Goal: Information Seeking & Learning: Learn about a topic

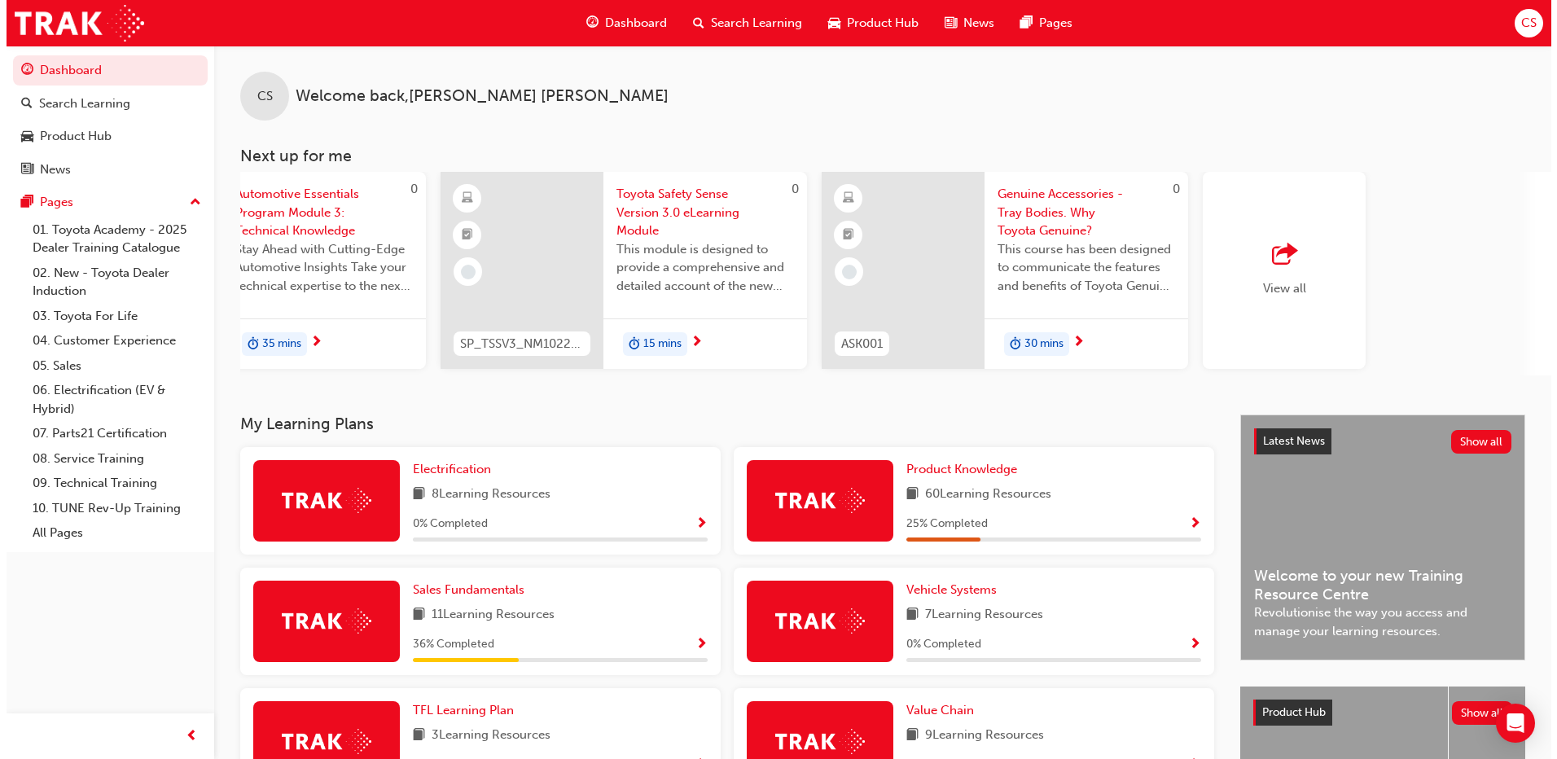
scroll to position [0, 973]
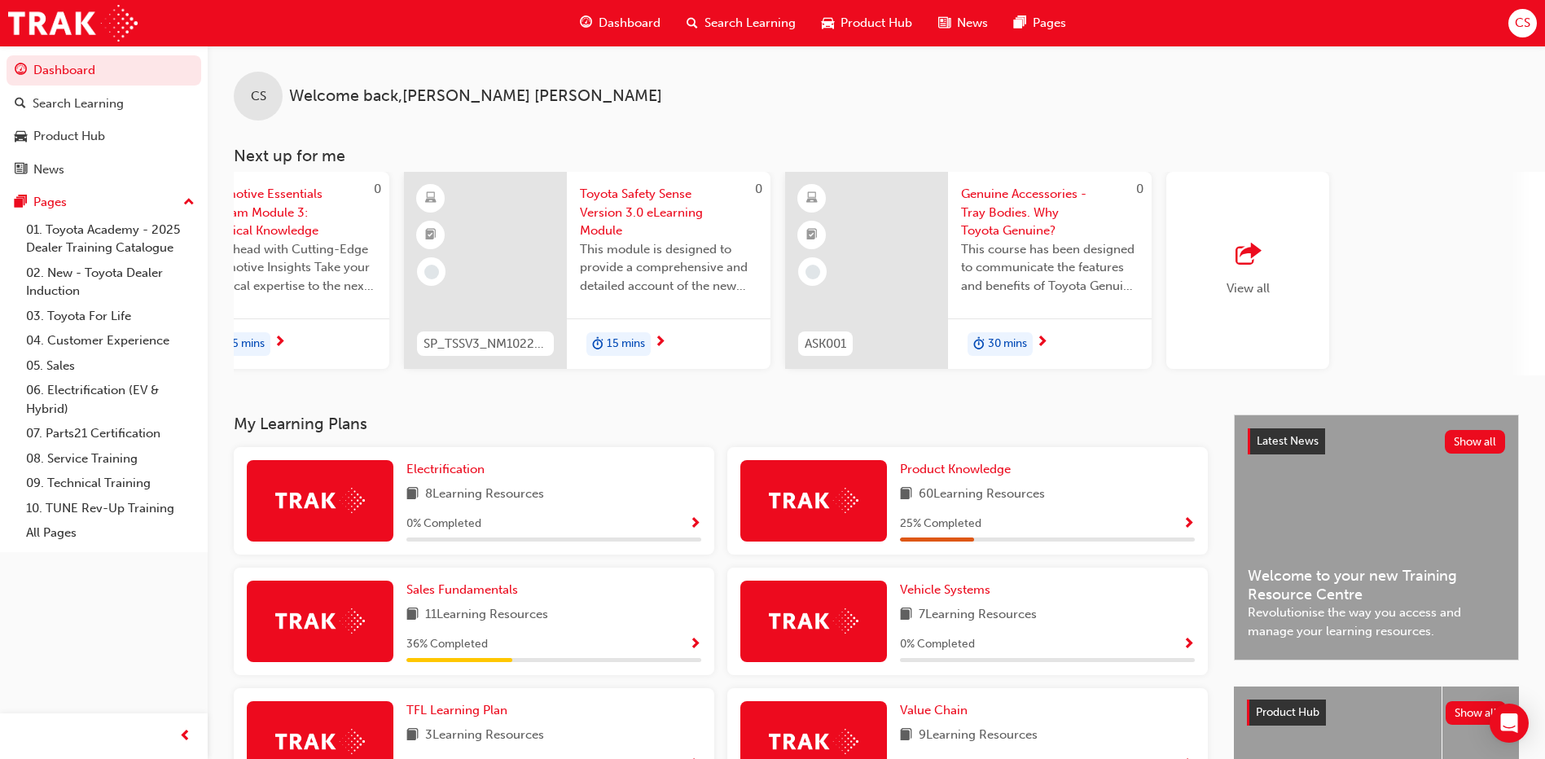
click at [1260, 243] on div "View all" at bounding box center [1247, 270] width 163 height 197
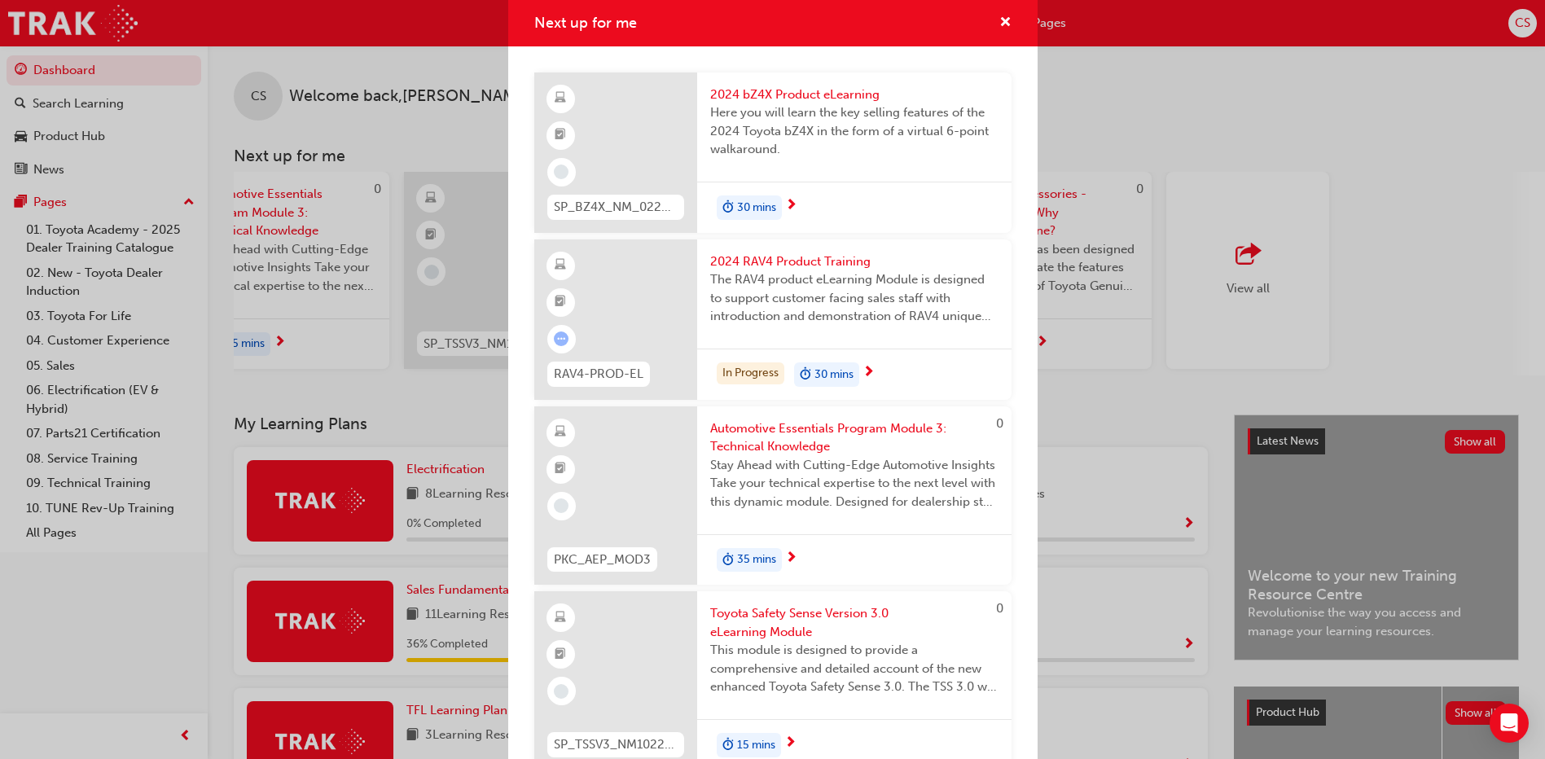
click at [771, 94] on span "2024 bZ4X Product eLearning" at bounding box center [854, 94] width 288 height 19
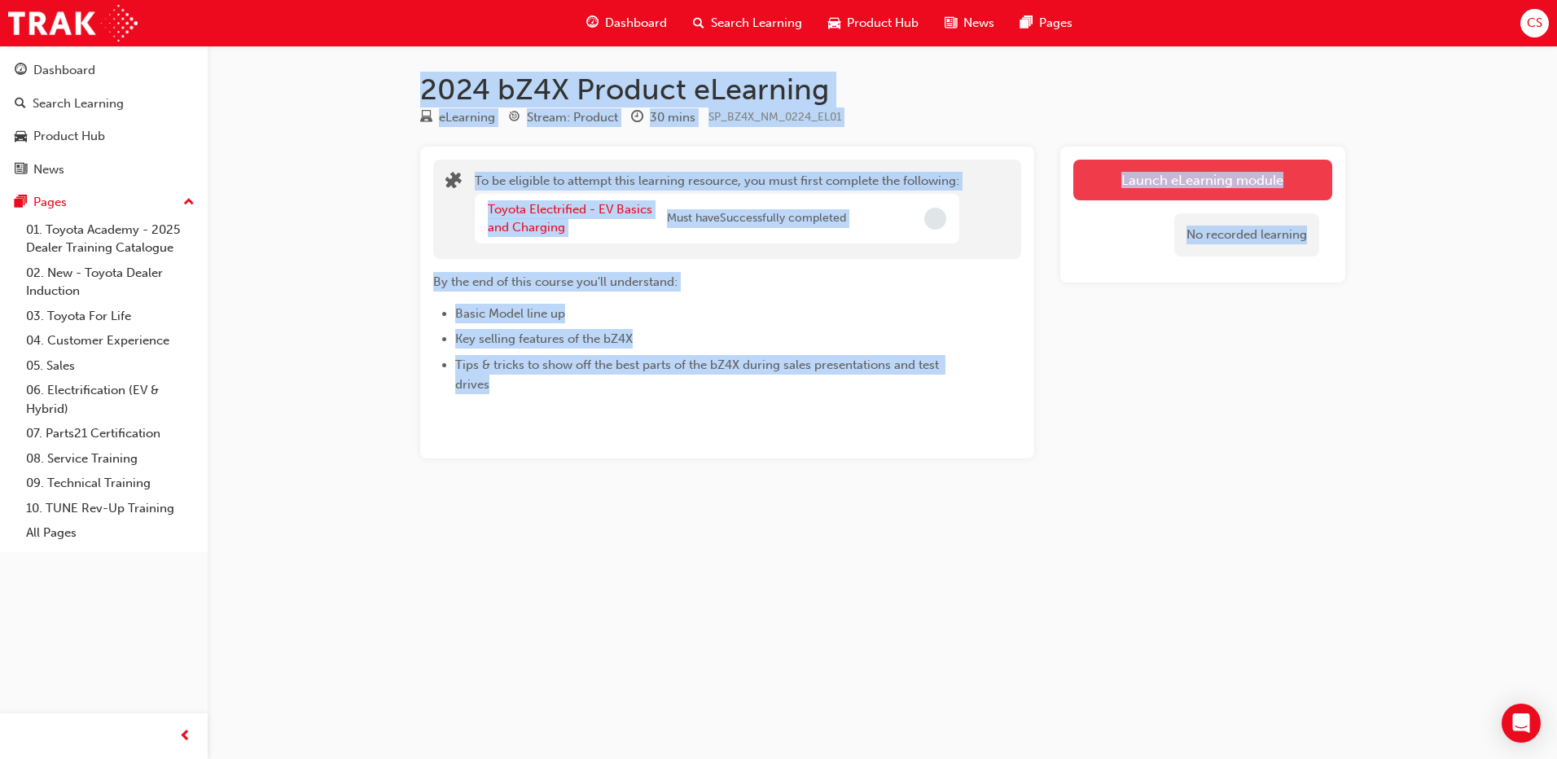
click at [1199, 177] on button "Launch eLearning module" at bounding box center [1202, 180] width 259 height 41
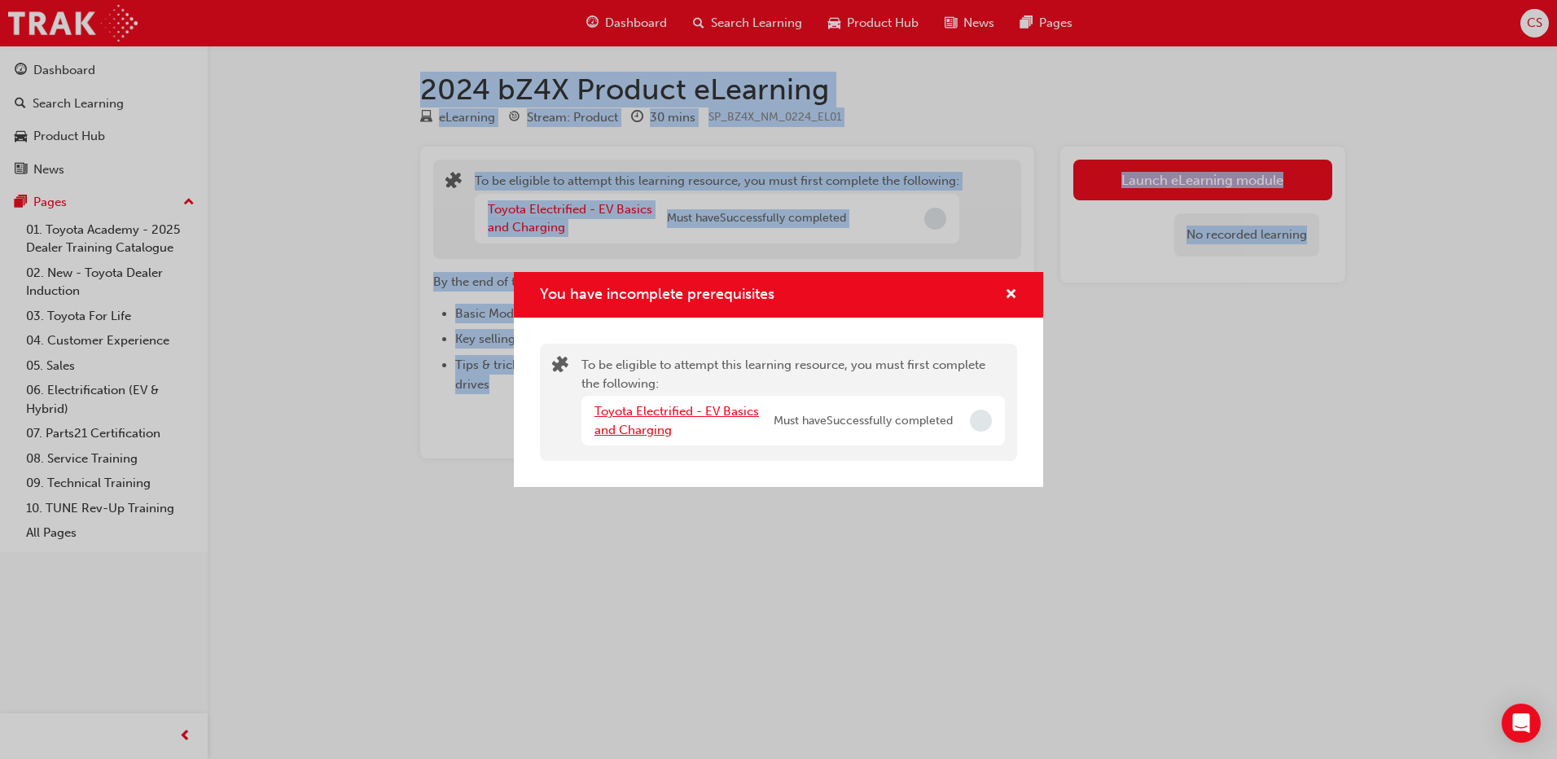
click at [624, 408] on link "Toyota Electrified - EV Basics and Charging" at bounding box center [676, 420] width 164 height 33
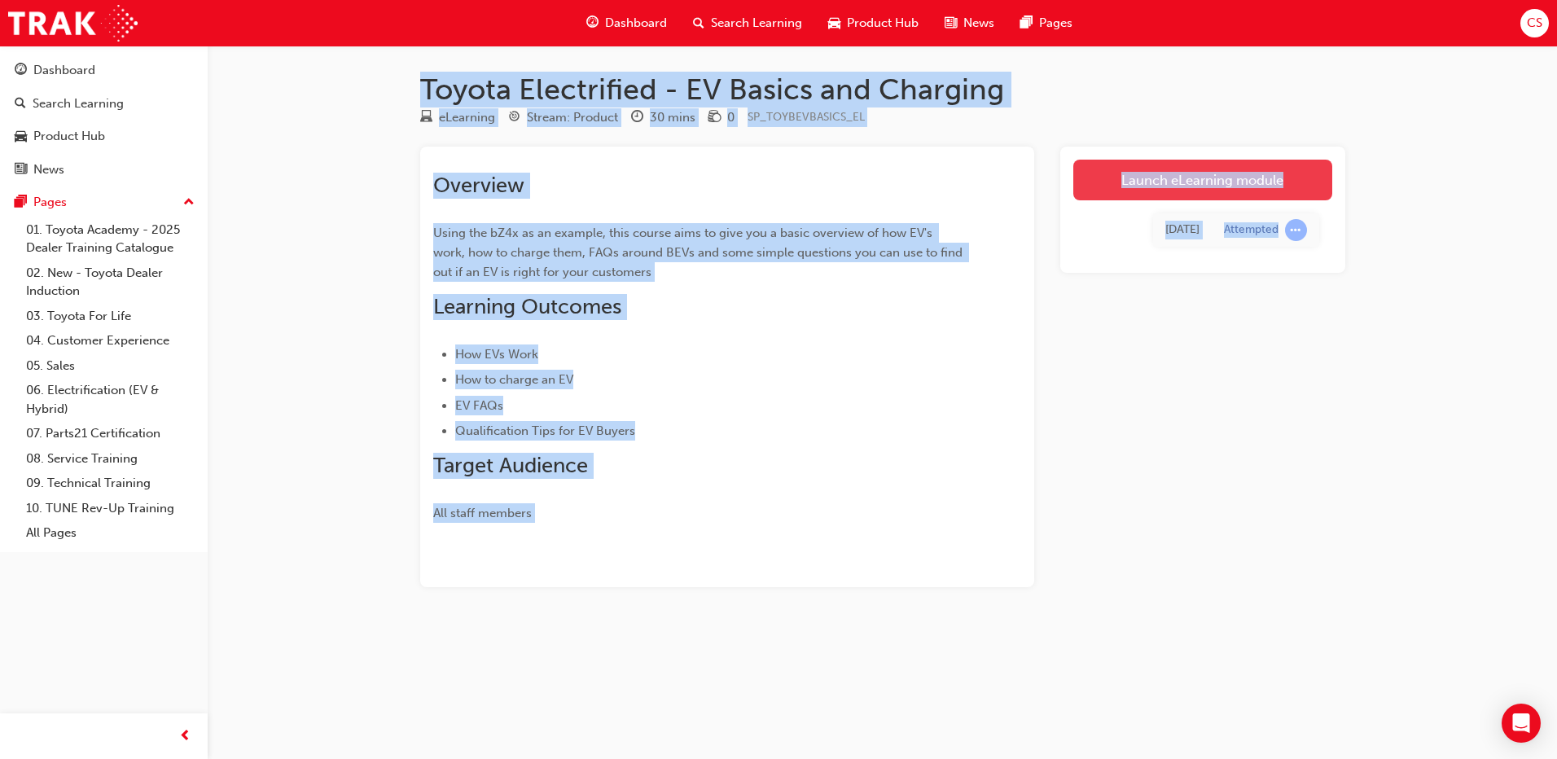
click at [1164, 179] on link "Launch eLearning module" at bounding box center [1202, 180] width 259 height 41
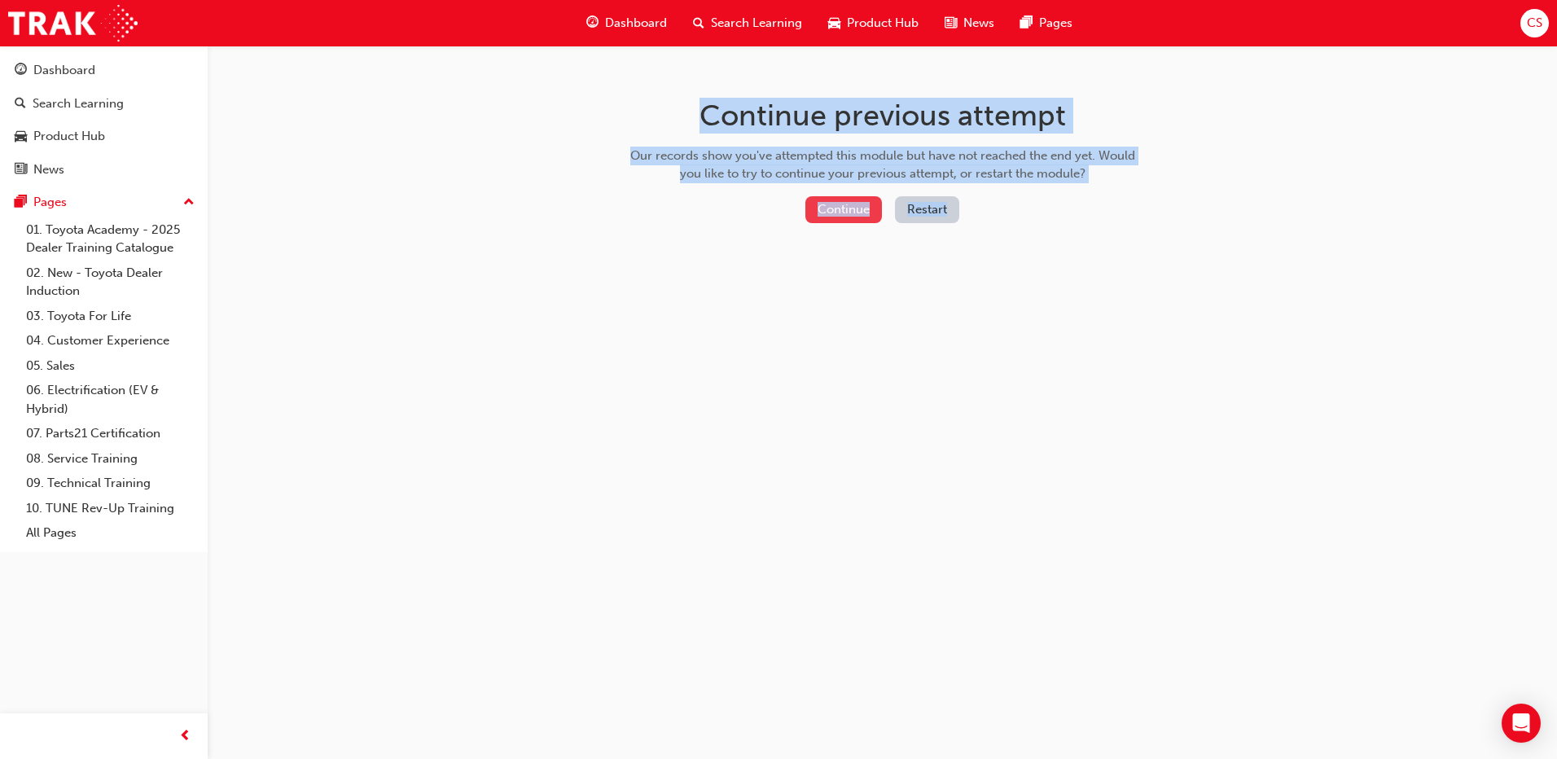
click at [826, 211] on button "Continue" at bounding box center [843, 209] width 77 height 27
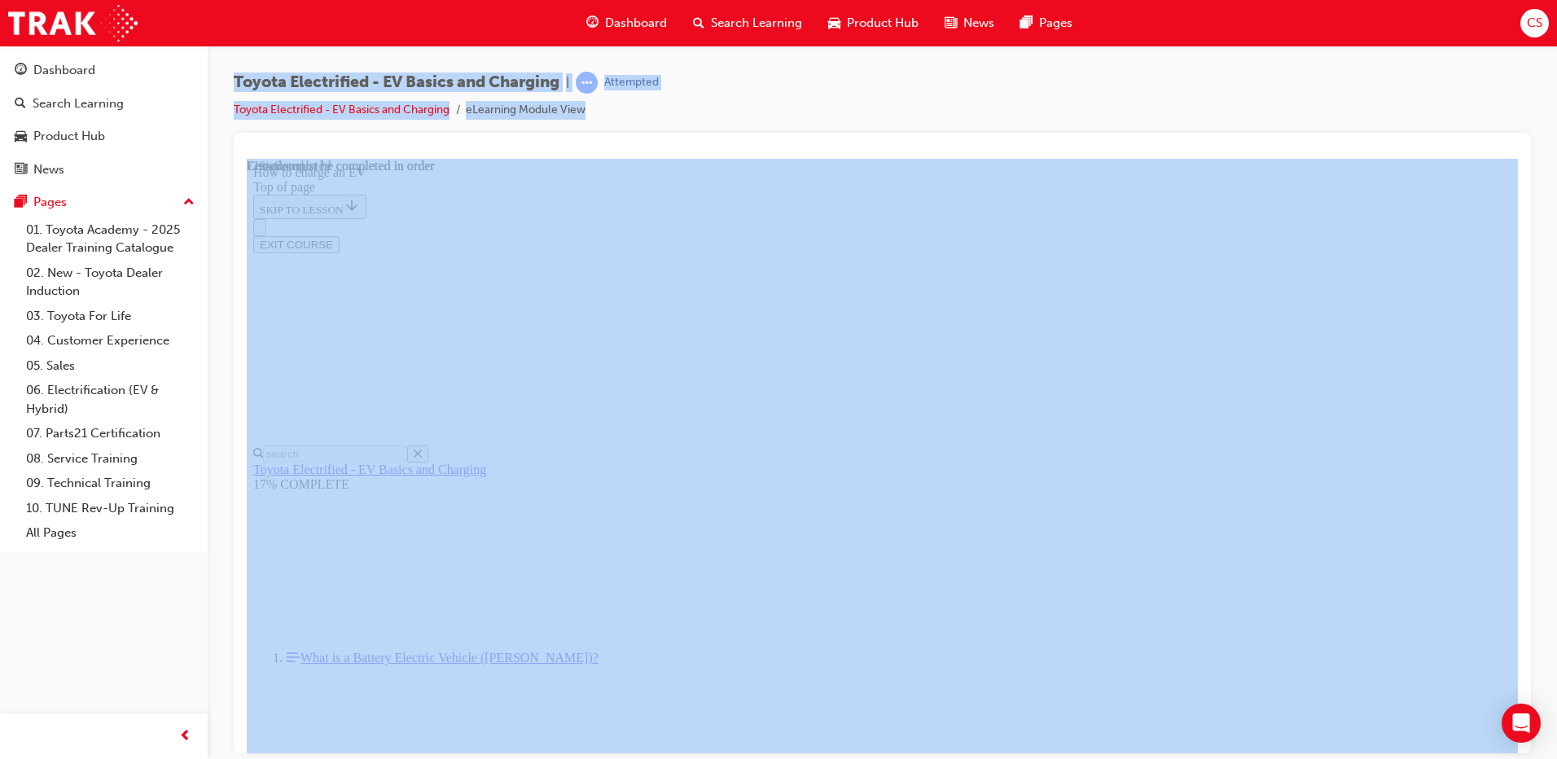
scroll to position [620, 0]
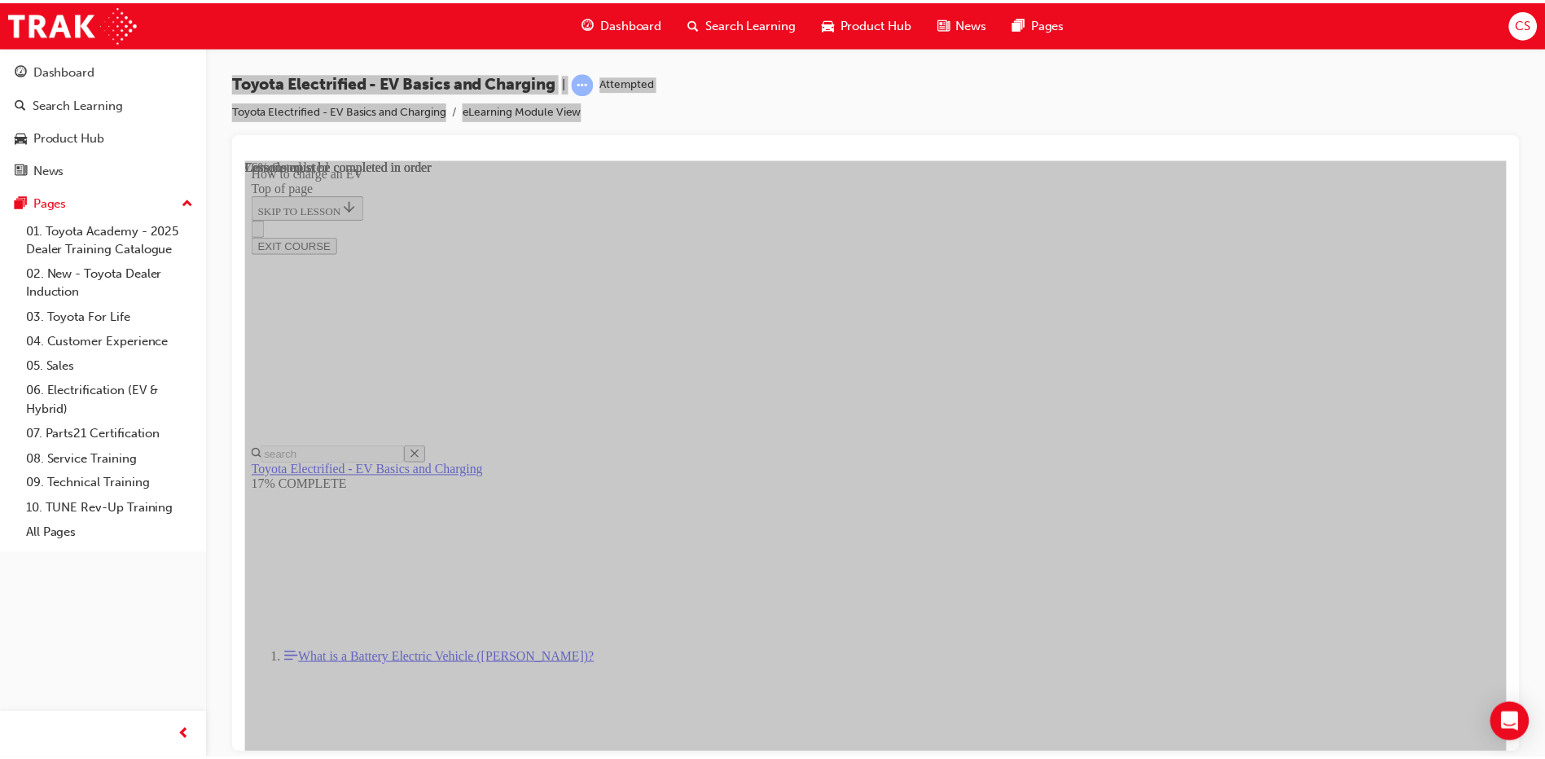
scroll to position [1679, 0]
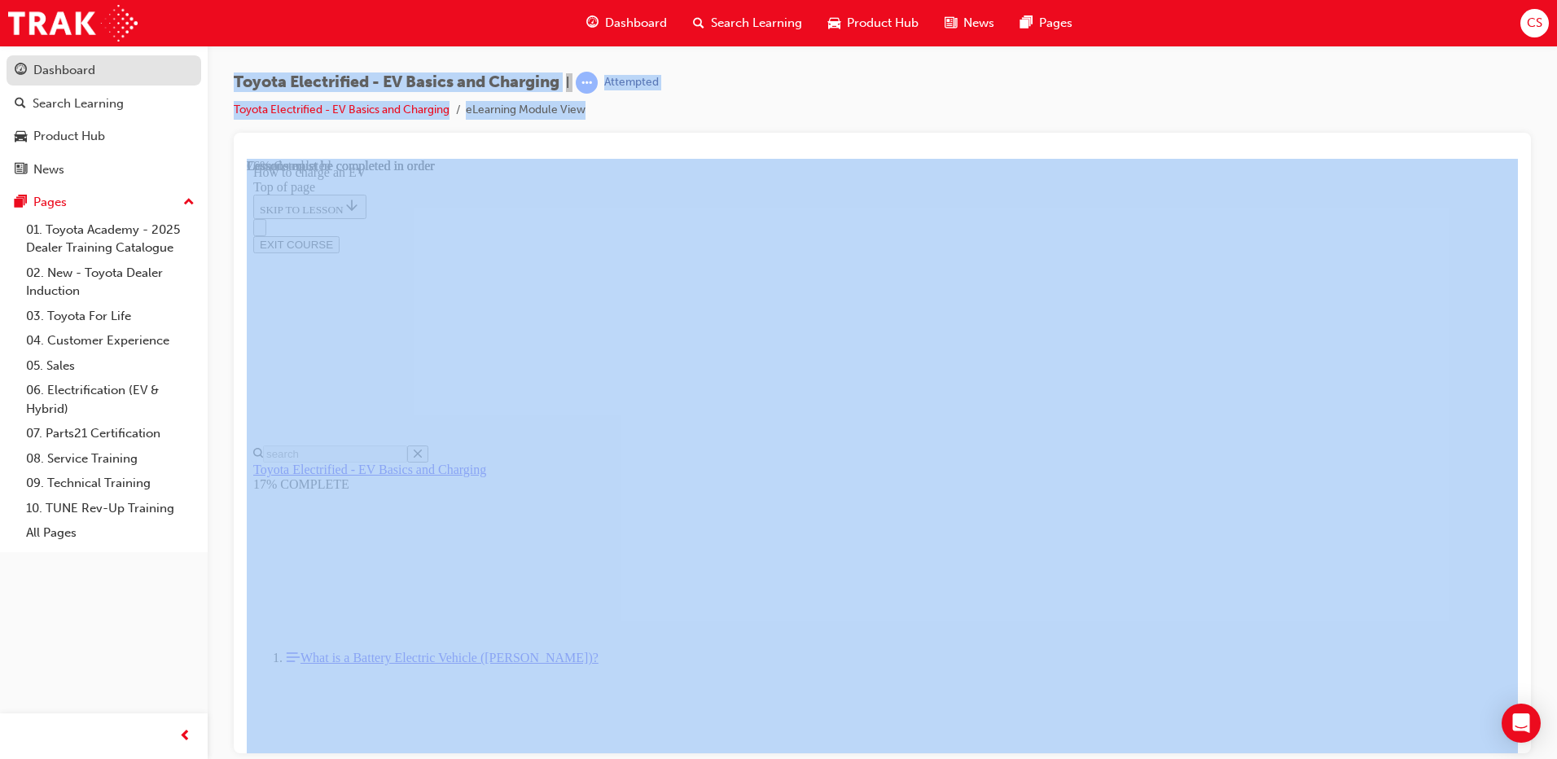
click at [59, 59] on link "Dashboard" at bounding box center [104, 70] width 195 height 30
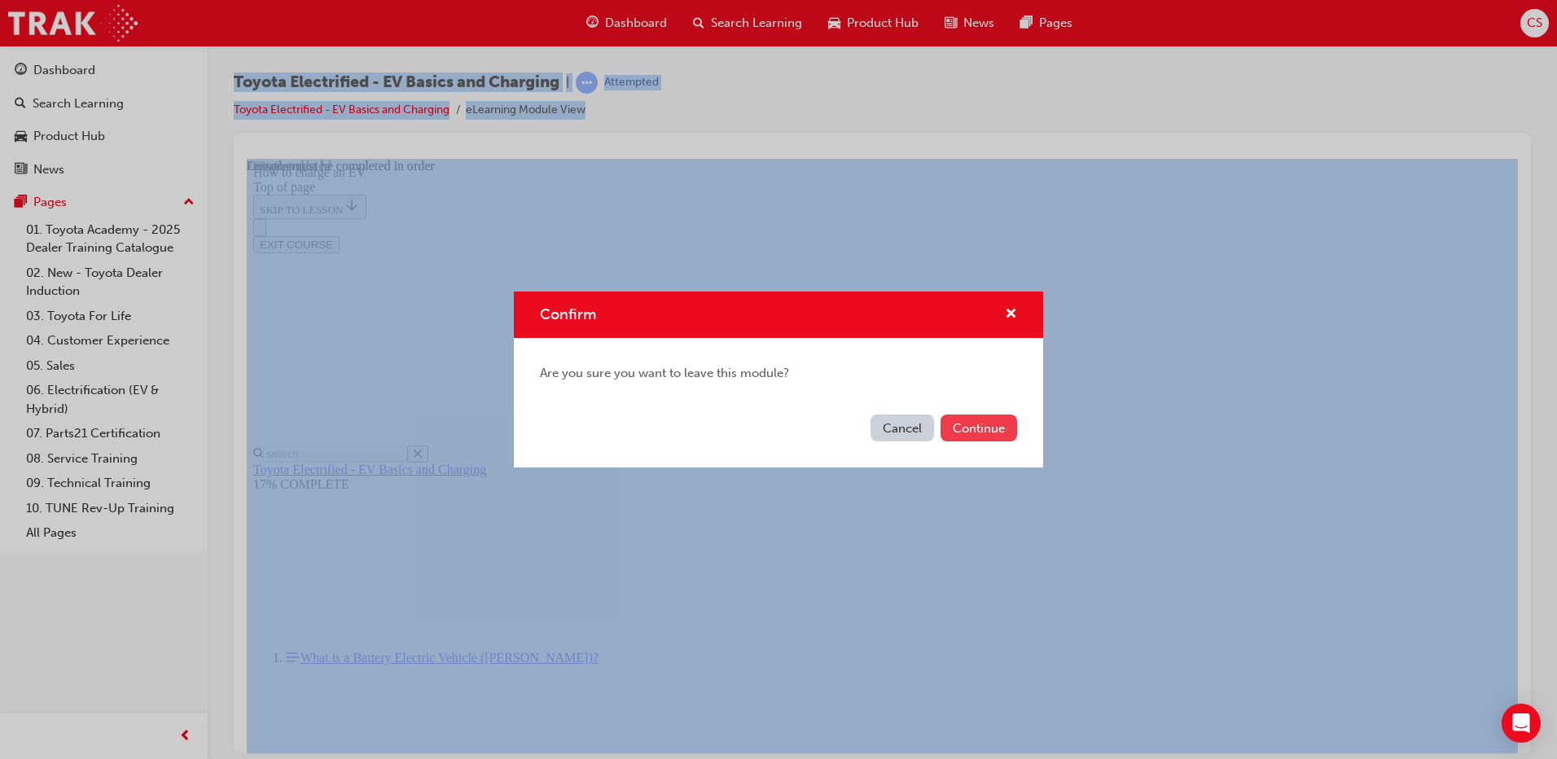
click at [991, 436] on button "Continue" at bounding box center [978, 427] width 77 height 27
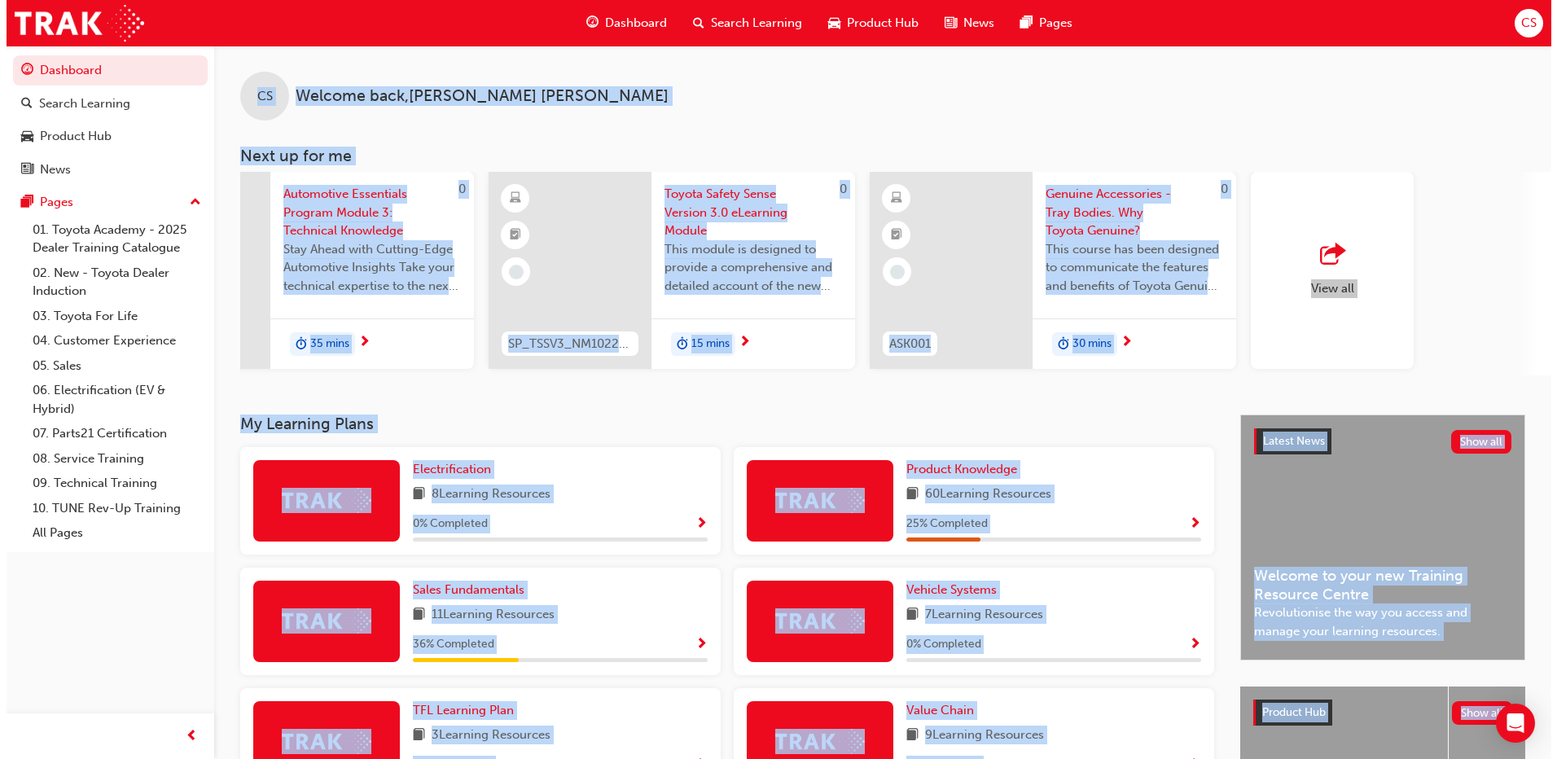
scroll to position [0, 973]
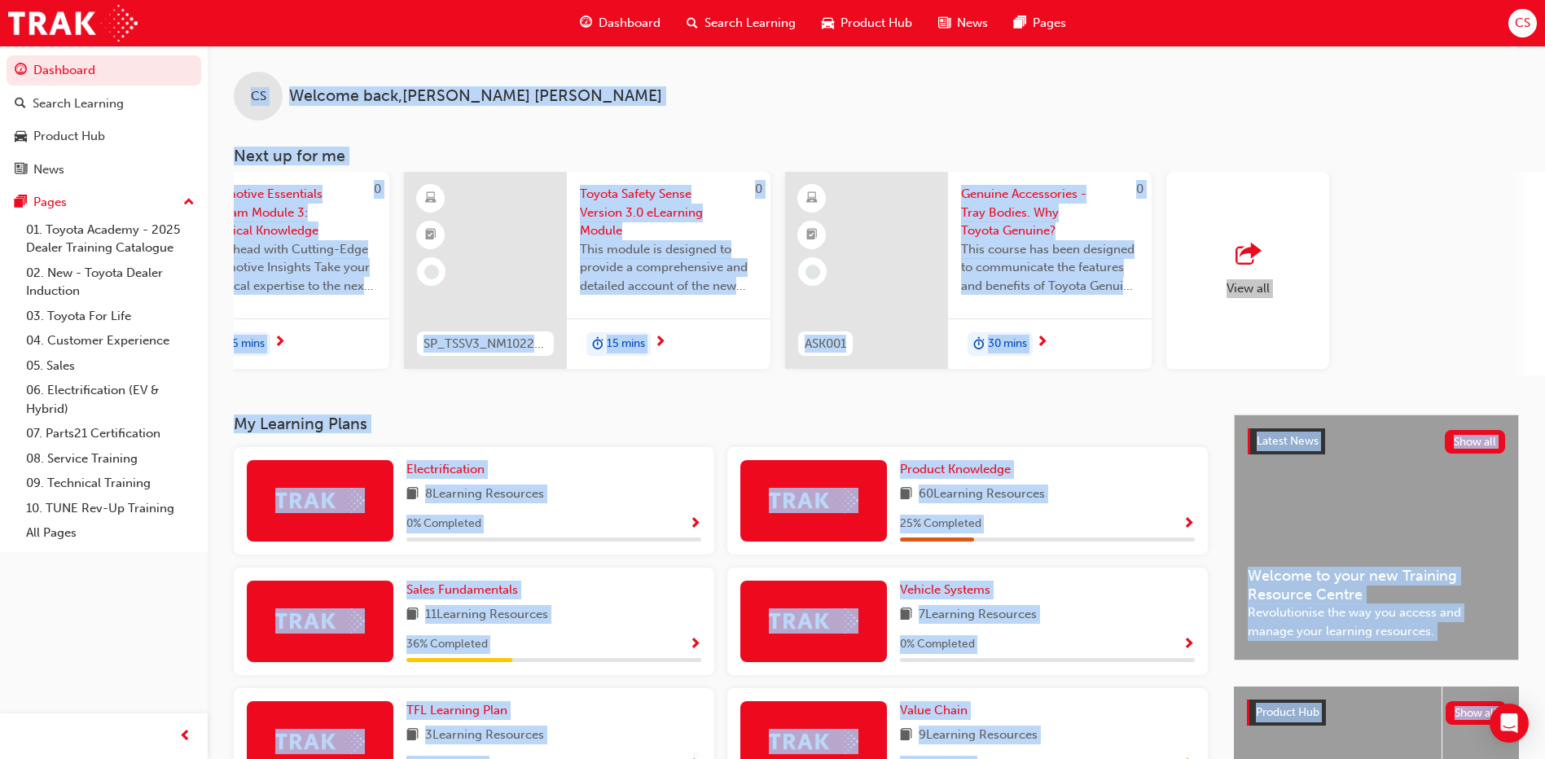
click at [1243, 258] on span "outbound-icon" at bounding box center [1247, 254] width 24 height 23
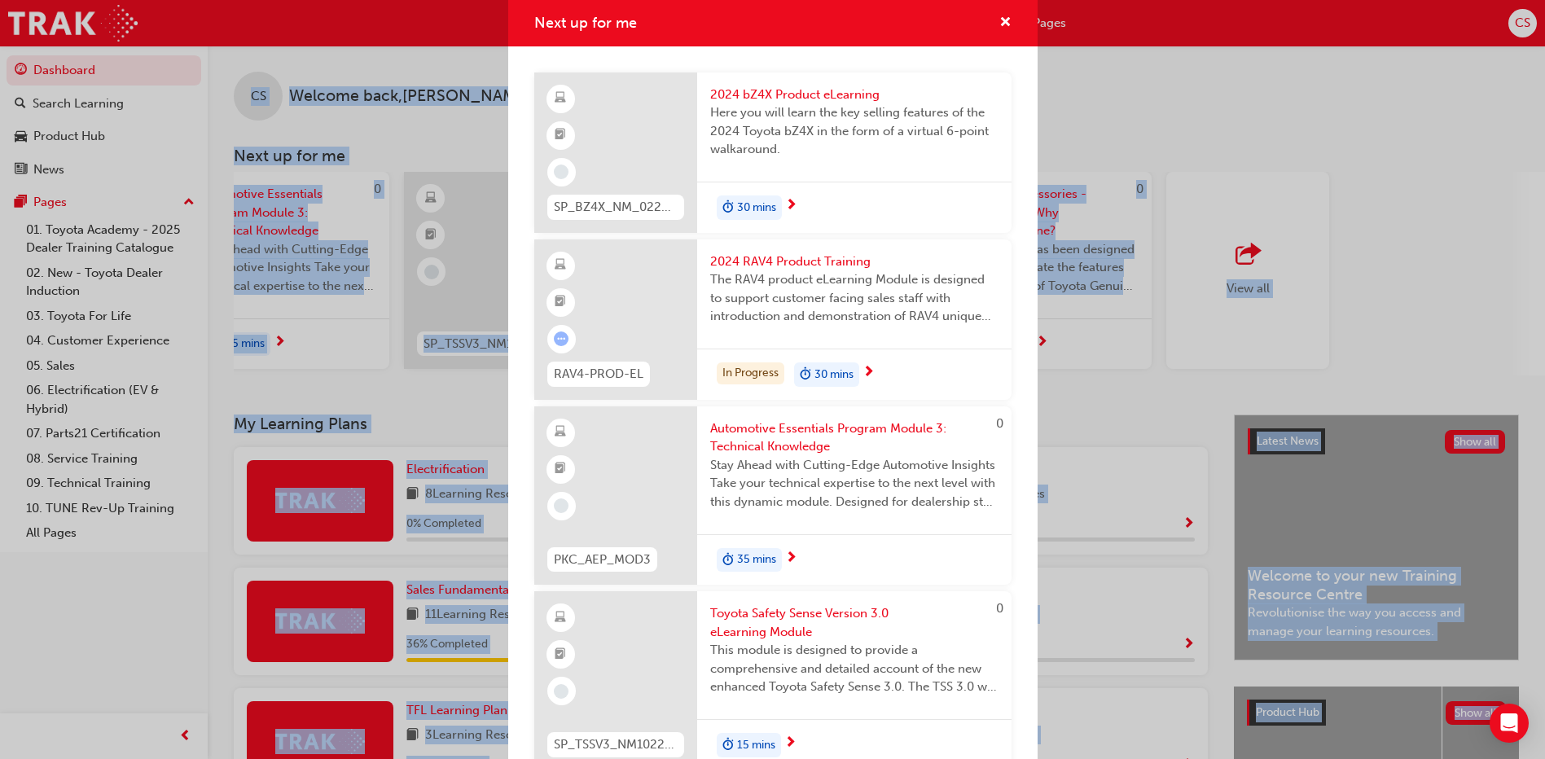
click at [796, 263] on span "2024 RAV4 Product Training" at bounding box center [854, 261] width 288 height 19
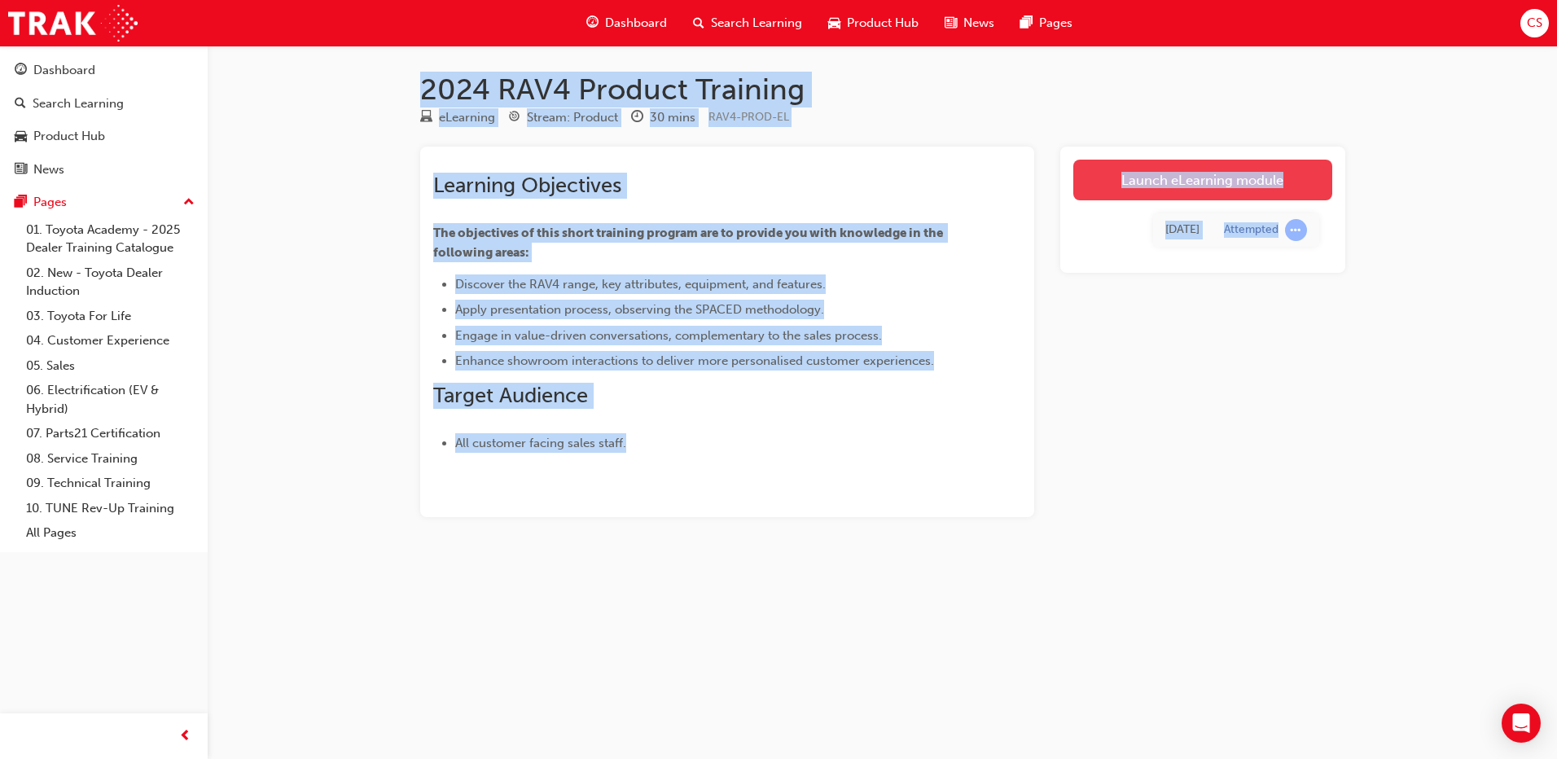
click at [1174, 182] on link "Launch eLearning module" at bounding box center [1202, 180] width 259 height 41
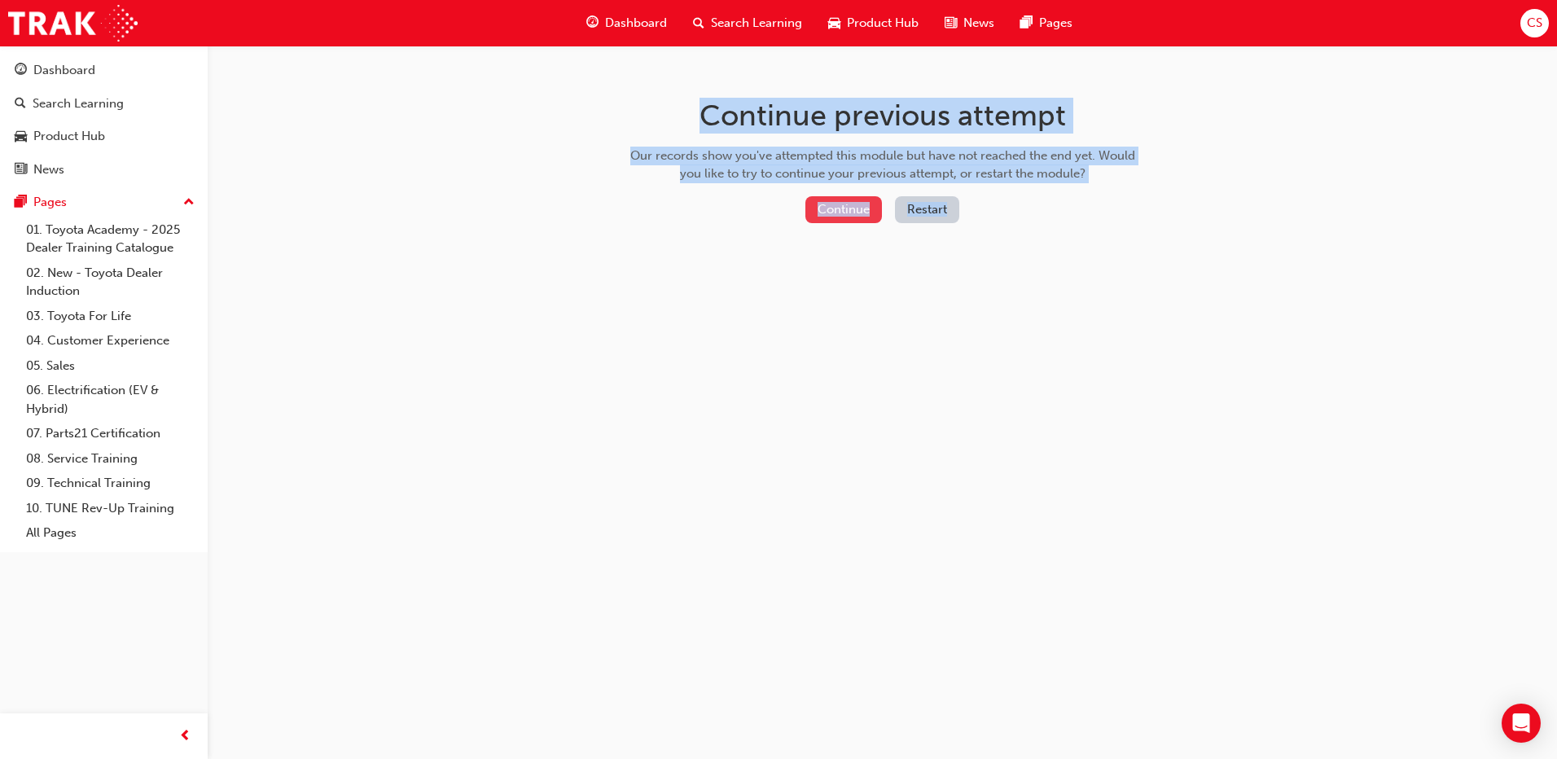
click at [844, 206] on button "Continue" at bounding box center [843, 209] width 77 height 27
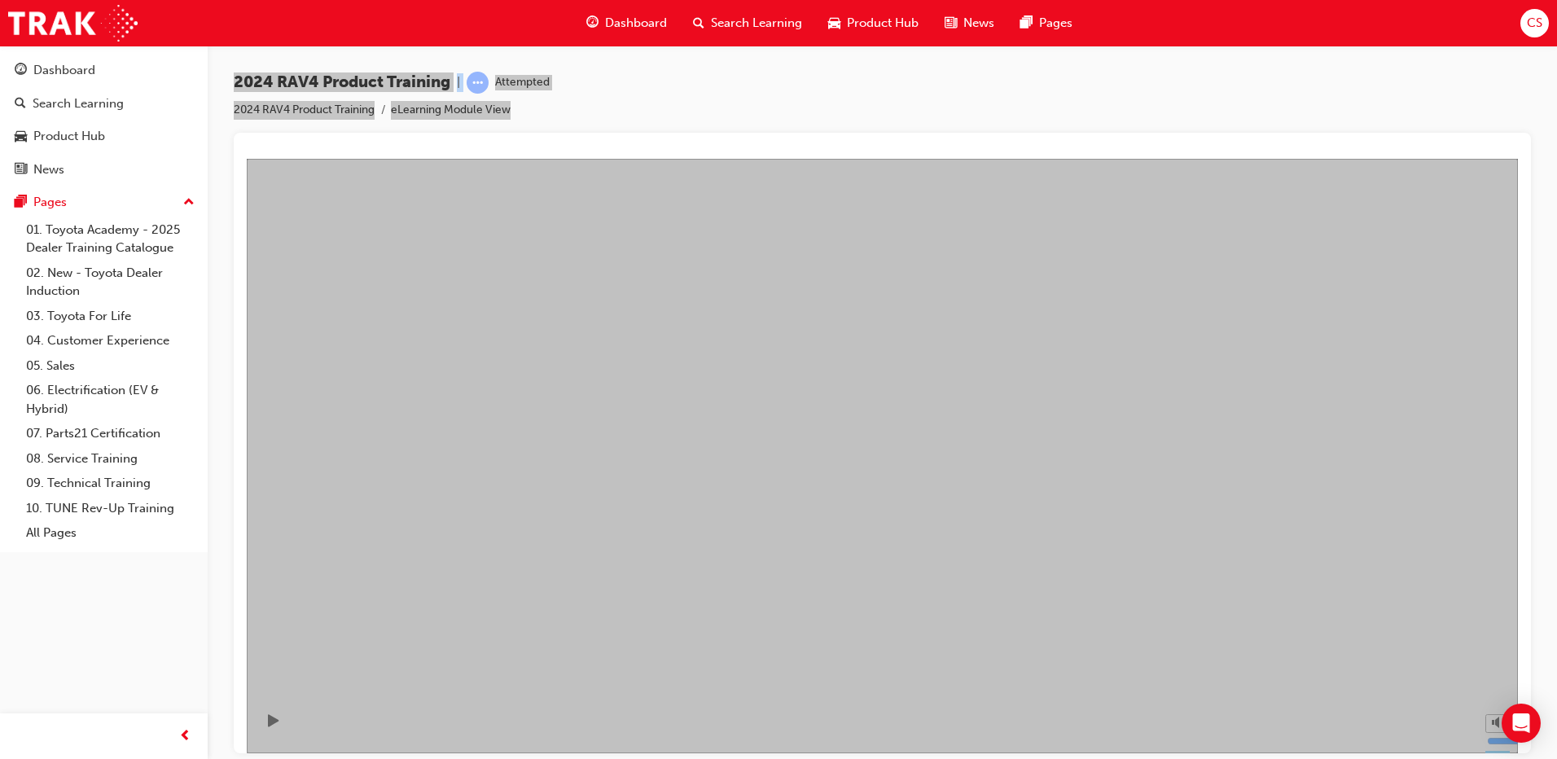
click at [273, 721] on icon "Pause (Ctrl+Alt+P)" at bounding box center [273, 719] width 11 height 13
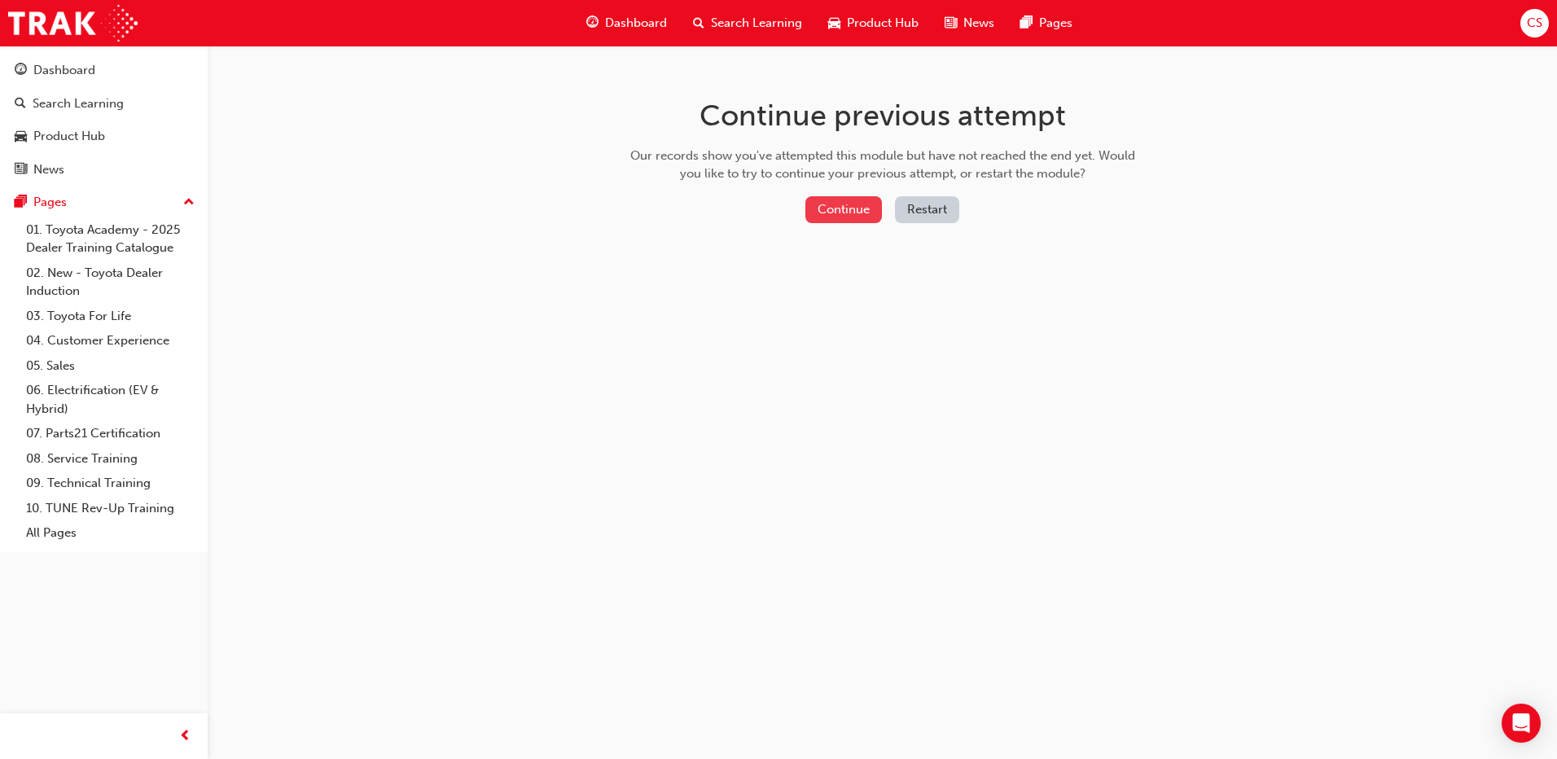
click at [836, 207] on button "Continue" at bounding box center [843, 209] width 77 height 27
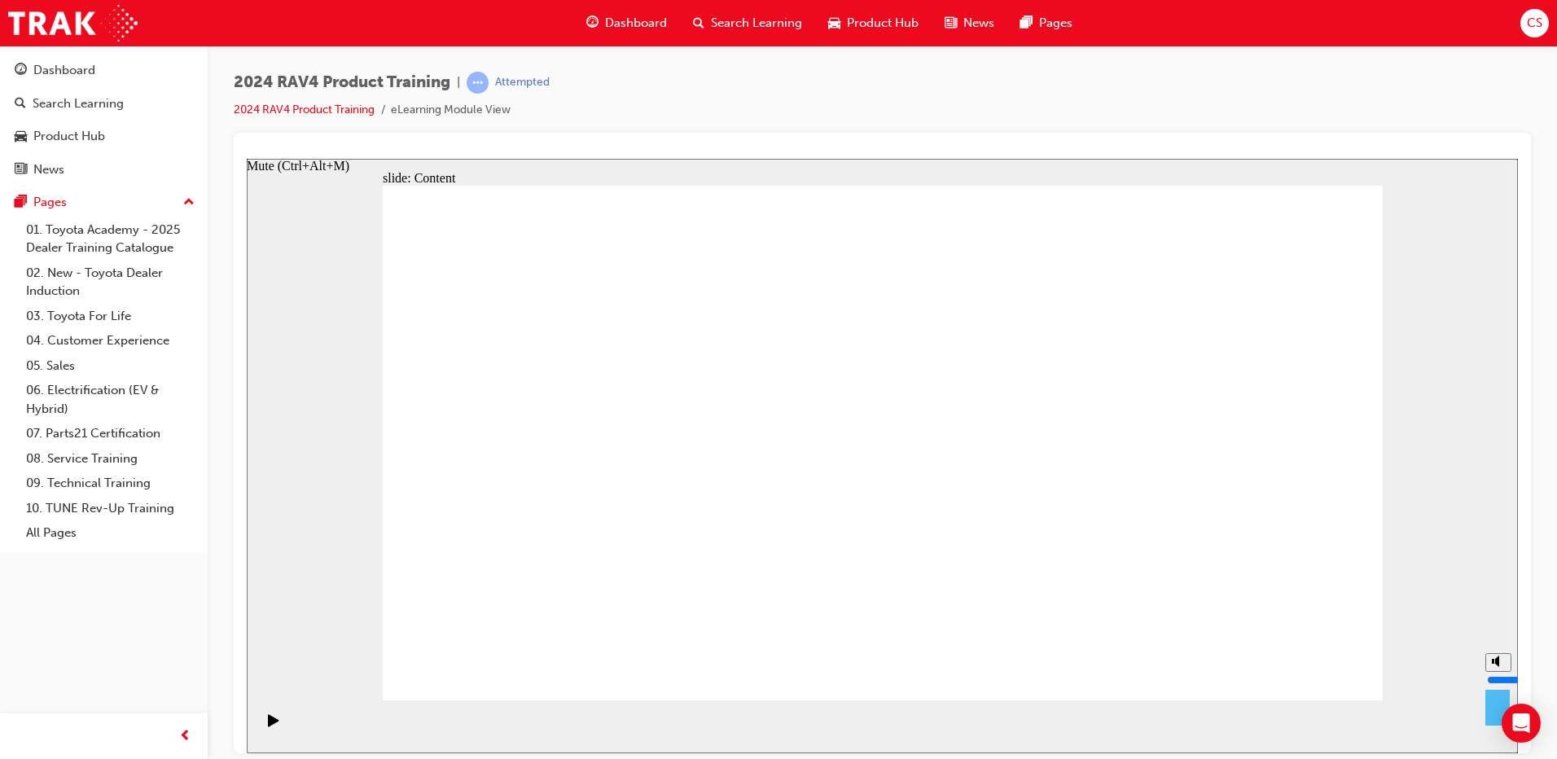
click at [1489, 671] on button "Mute (Ctrl+Alt+M)" at bounding box center [1498, 661] width 26 height 19
click at [1489, 671] on button "Unmute (Ctrl+Alt+M)" at bounding box center [1498, 661] width 26 height 19
type input "9"
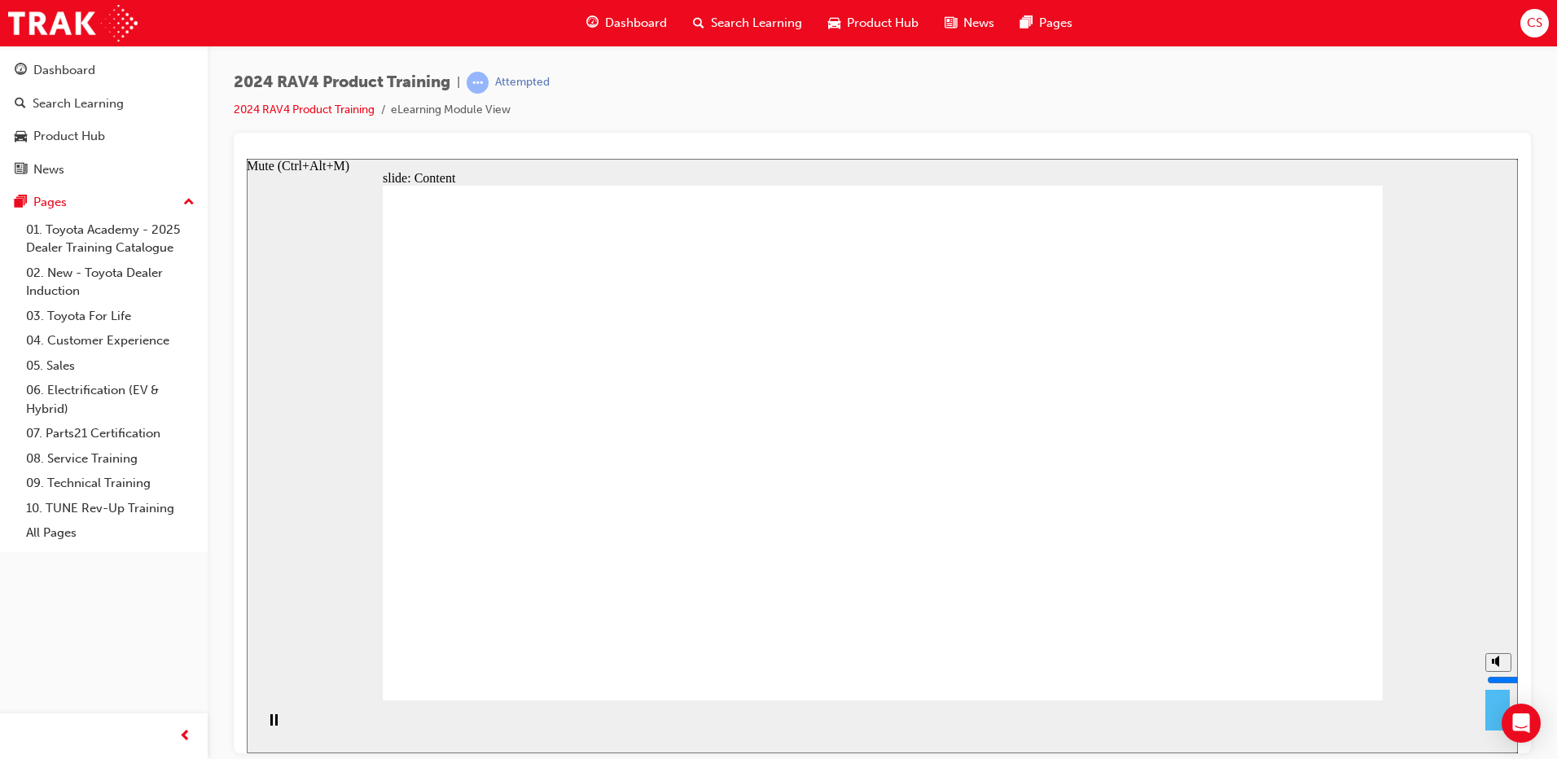
click at [1501, 673] on input "volume" at bounding box center [1539, 679] width 105 height 13
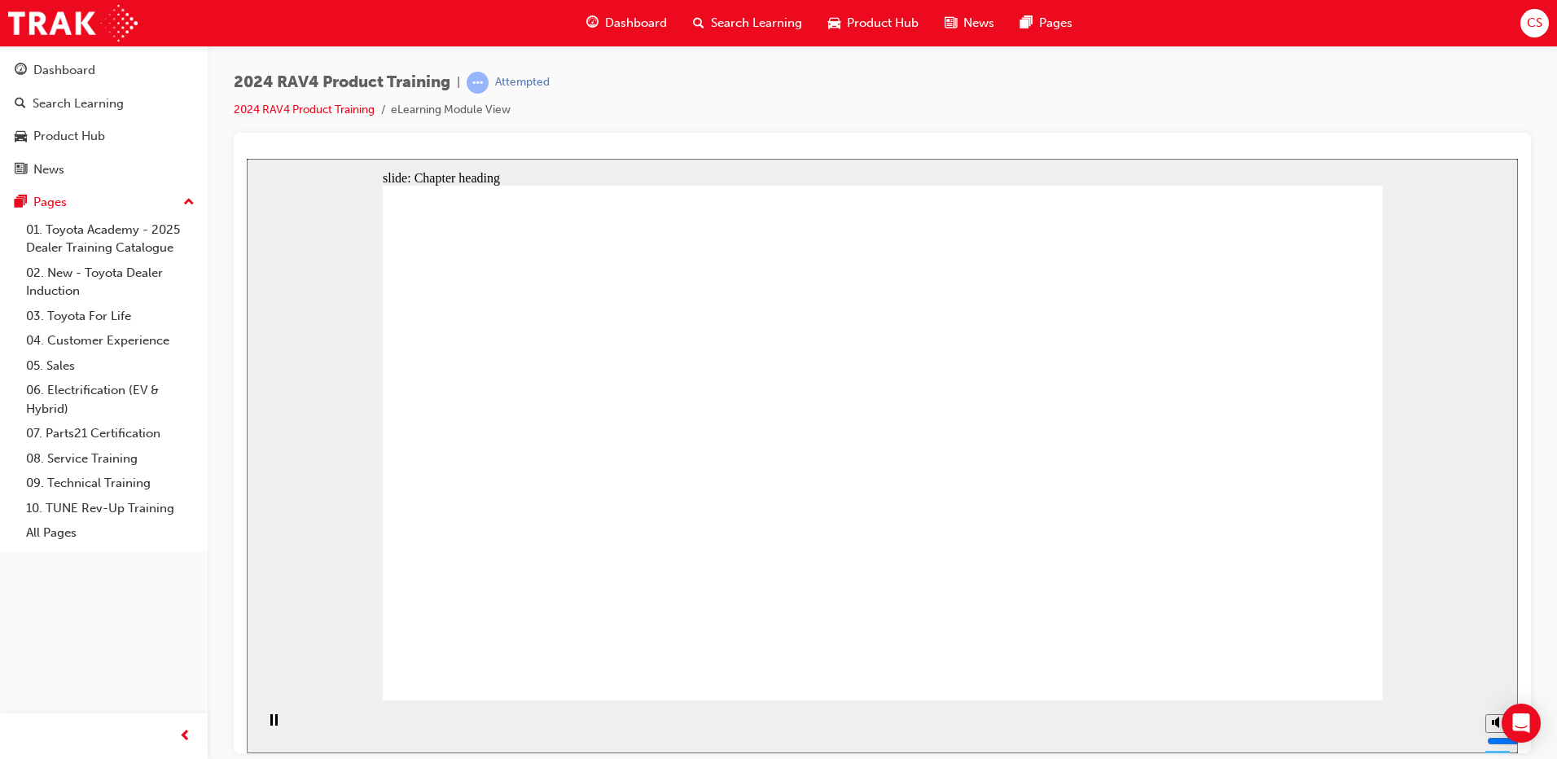
drag, startPoint x: 1326, startPoint y: 649, endPoint x: 1319, endPoint y: 655, distance: 8.7
